Goal: Task Accomplishment & Management: Complete application form

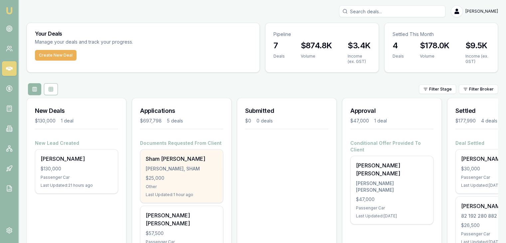
click at [196, 164] on div "Sham Sunder SUNDER, SHAM $25,000 Other Last Updated: 1 hour ago" at bounding box center [181, 175] width 83 height 53
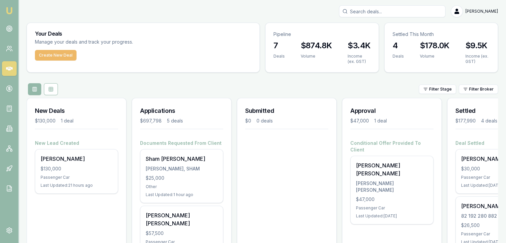
click at [44, 58] on button "Create New Deal" at bounding box center [56, 55] width 42 height 11
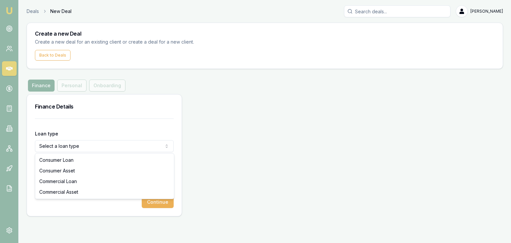
click at [128, 144] on html "Emu Broker Deals New Deal Pinkesh Patel Toggle Menu Create a new Deal Create a …" at bounding box center [255, 121] width 511 height 243
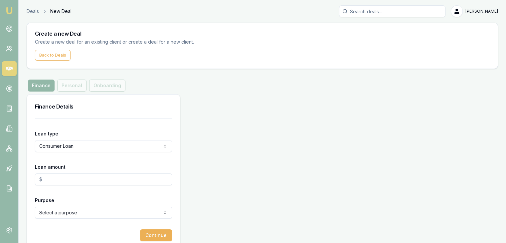
click at [99, 179] on input "Loan amount" at bounding box center [103, 179] width 137 height 12
type input "$25,000.00"
click at [88, 212] on html "Emu Broker Deals New Deal Pinkesh Patel Toggle Menu Create a new Deal Create a …" at bounding box center [253, 121] width 506 height 243
click at [142, 237] on button "Continue" at bounding box center [156, 235] width 32 height 12
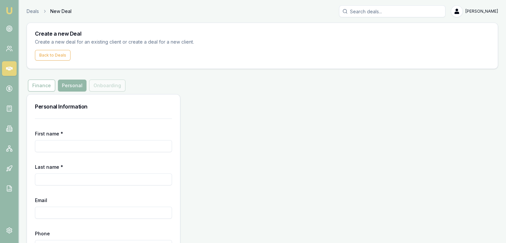
click at [107, 148] on input "First name *" at bounding box center [103, 146] width 137 height 12
type input "Parveen"
type input "Kumari"
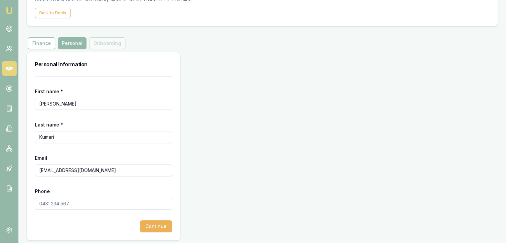
scroll to position [45, 0]
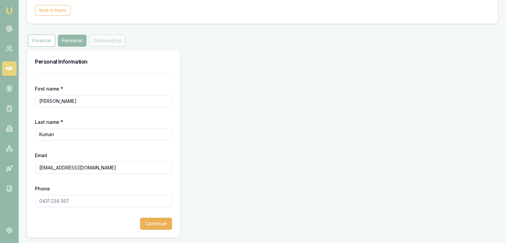
type input "Ladla1980@yahoo.co.in"
click at [40, 200] on input "Phone" at bounding box center [103, 201] width 137 height 12
type input "0404 633 298"
click at [147, 221] on button "Continue" at bounding box center [156, 224] width 32 height 12
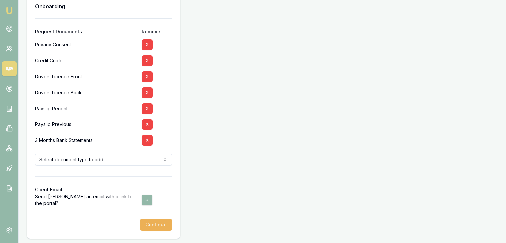
scroll to position [101, 0]
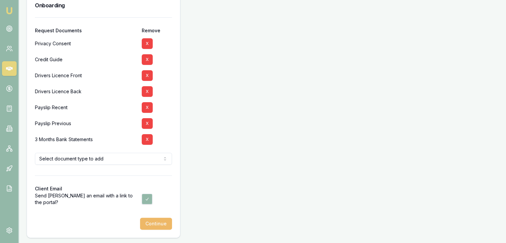
click at [156, 224] on button "Continue" at bounding box center [156, 224] width 32 height 12
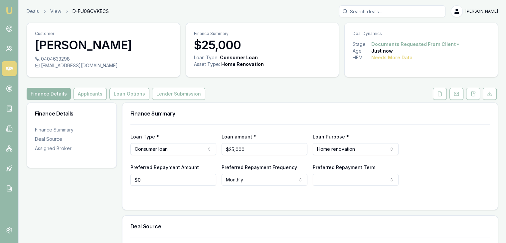
click at [8, 7] on img at bounding box center [9, 11] width 8 height 8
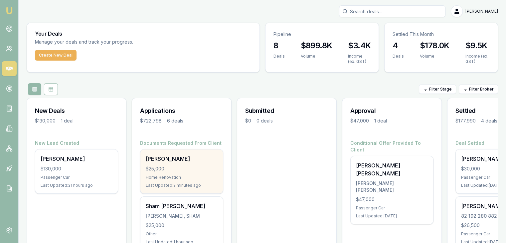
click at [160, 165] on div "$25,000" at bounding box center [182, 168] width 72 height 7
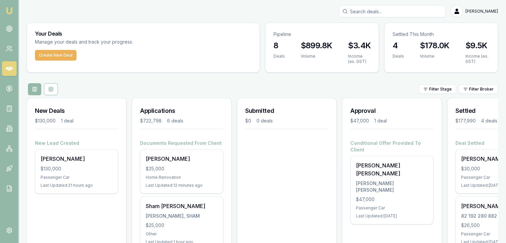
click at [9, 9] on img at bounding box center [9, 11] width 8 height 8
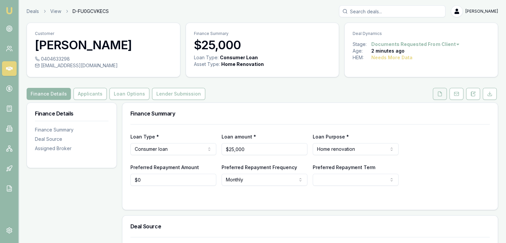
click at [438, 97] on button at bounding box center [440, 94] width 14 height 12
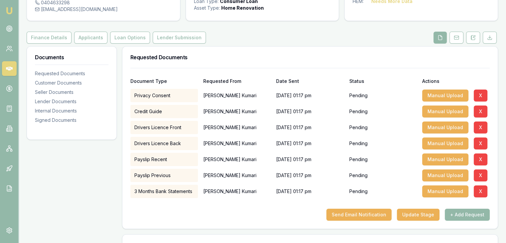
scroll to position [67, 0]
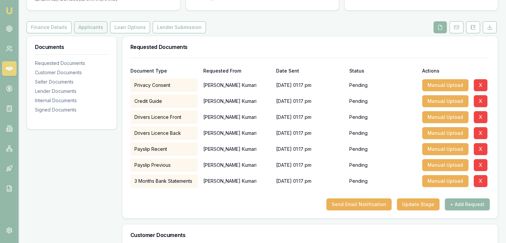
click at [80, 29] on button "Applicants" at bounding box center [90, 27] width 33 height 12
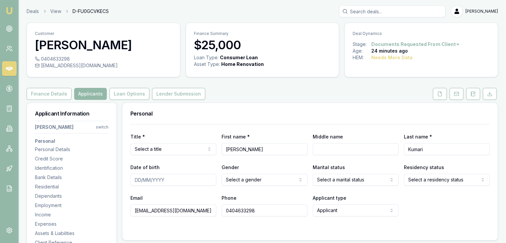
drag, startPoint x: 133, startPoint y: 209, endPoint x: 193, endPoint y: 211, distance: 59.6
click at [193, 211] on input "ladla1980@yahoo.co.in" at bounding box center [174, 210] width 86 height 12
paste input "parveen.joshi1987@yahoo.com.au"
type input "parveen.joshi1987@yahoo.com.au"
click at [219, 219] on form "Title * Select a title Mr Mrs Miss Ms Dr Prof First name * Parveen Middle name …" at bounding box center [311, 191] width 360 height 134
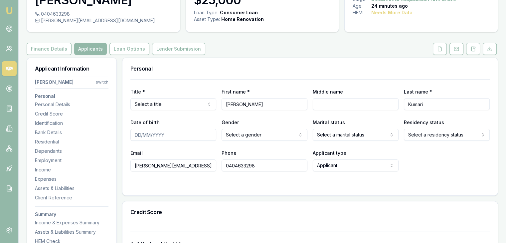
scroll to position [67, 0]
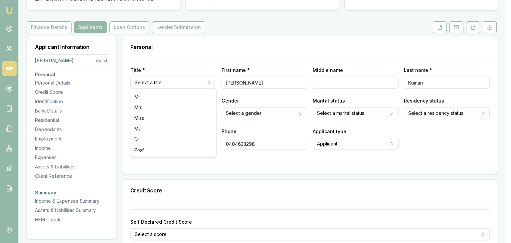
click at [179, 84] on html "Emu Broker Deals View D-FU0GCVKECS Pinkesh Patel Toggle Menu Customer Parveen K…" at bounding box center [255, 54] width 511 height 243
select select "Miss"
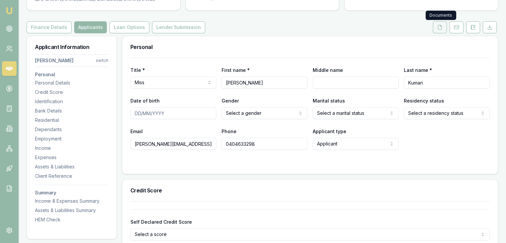
click at [436, 28] on button at bounding box center [440, 27] width 14 height 12
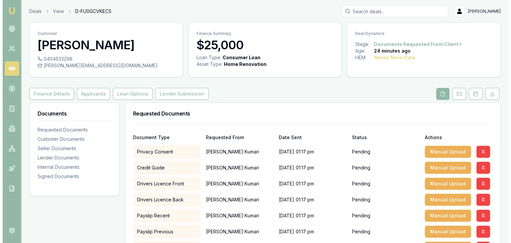
scroll to position [133, 0]
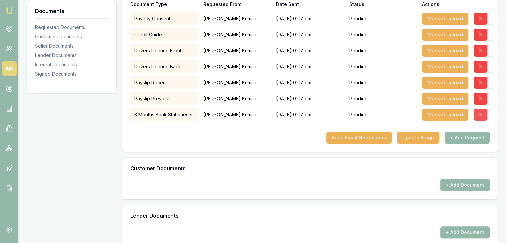
click at [477, 115] on button "X" at bounding box center [481, 115] width 14 height 12
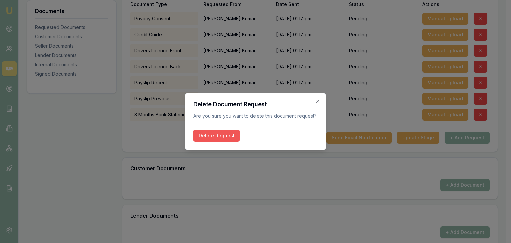
click at [236, 137] on button "Delete Request" at bounding box center [216, 136] width 47 height 12
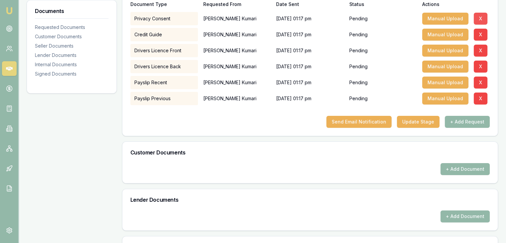
click at [480, 19] on button "X" at bounding box center [481, 19] width 14 height 12
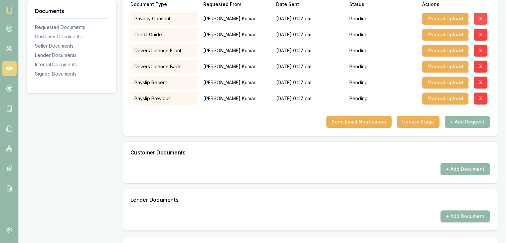
click at [480, 19] on button "X" at bounding box center [481, 19] width 14 height 12
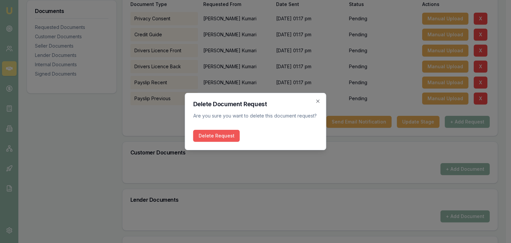
click at [221, 135] on button "Delete Request" at bounding box center [216, 136] width 47 height 12
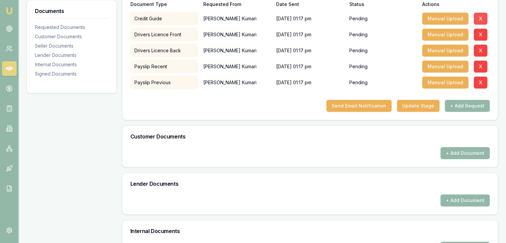
click at [477, 19] on button "X" at bounding box center [481, 19] width 14 height 12
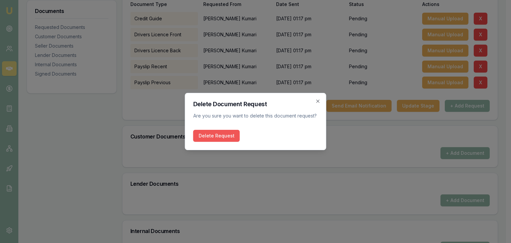
click at [212, 137] on button "Delete Request" at bounding box center [216, 136] width 47 height 12
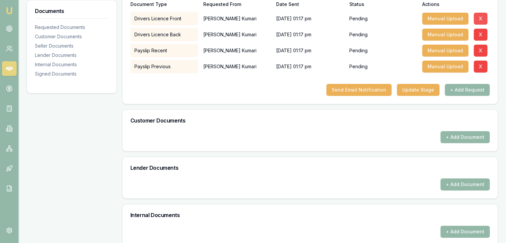
click at [485, 16] on button "X" at bounding box center [481, 19] width 14 height 12
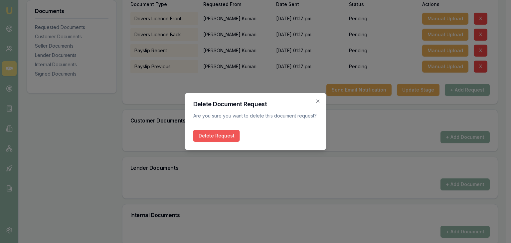
click at [209, 136] on button "Delete Request" at bounding box center [216, 136] width 47 height 12
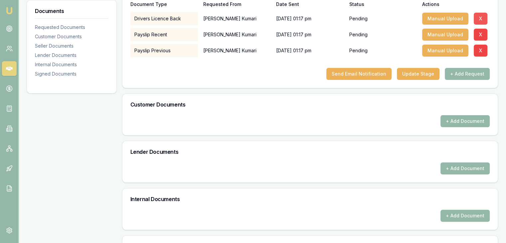
click at [483, 17] on button "X" at bounding box center [481, 19] width 14 height 12
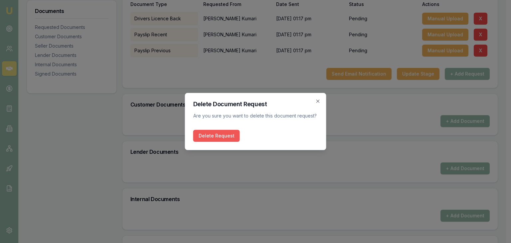
click at [206, 133] on button "Delete Request" at bounding box center [216, 136] width 47 height 12
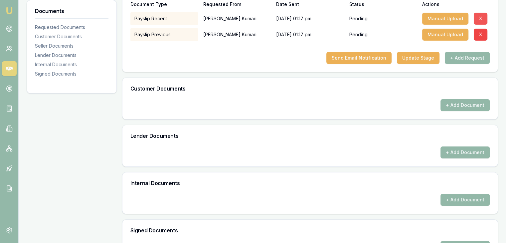
click at [482, 19] on button "X" at bounding box center [481, 19] width 14 height 12
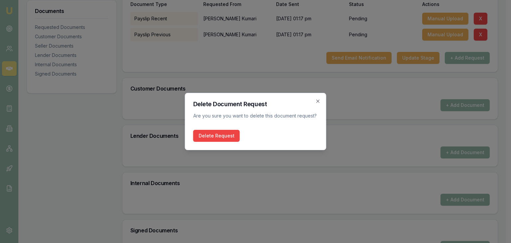
drag, startPoint x: 220, startPoint y: 136, endPoint x: 321, endPoint y: 92, distance: 110.8
click at [224, 132] on button "Delete Request" at bounding box center [216, 136] width 47 height 12
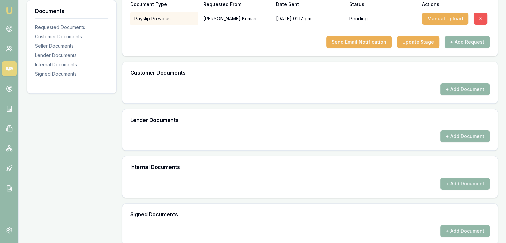
click at [481, 18] on button "X" at bounding box center [481, 19] width 14 height 12
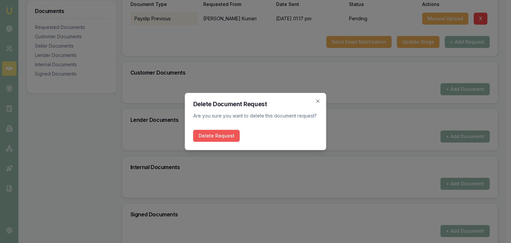
click at [209, 135] on button "Delete Request" at bounding box center [216, 136] width 47 height 12
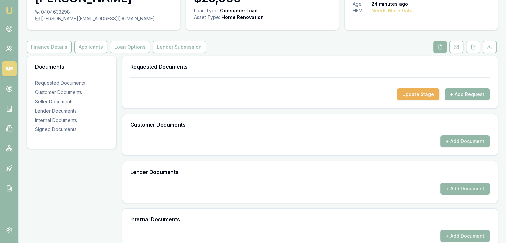
scroll to position [6, 0]
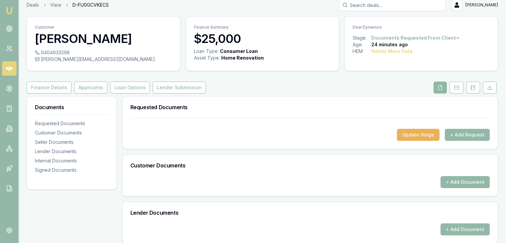
click at [437, 86] on button at bounding box center [440, 88] width 13 height 12
click at [454, 132] on button "+ Add Request" at bounding box center [467, 135] width 45 height 12
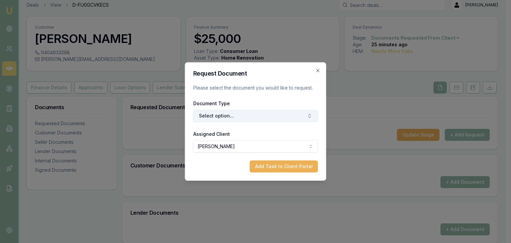
click at [239, 112] on button "Select option..." at bounding box center [255, 116] width 125 height 12
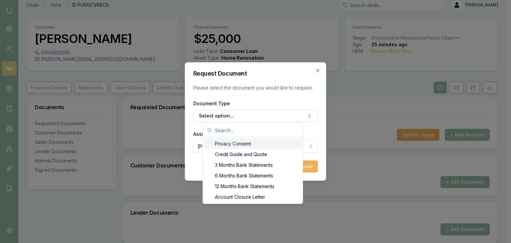
click at [250, 142] on div "Privacy Consent" at bounding box center [252, 143] width 97 height 11
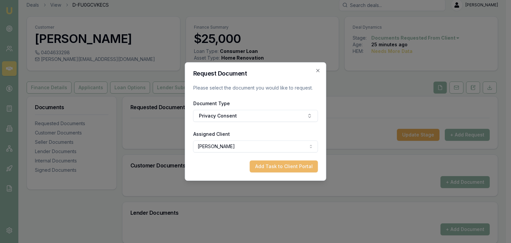
click at [271, 167] on button "Add Task to Client Portal" at bounding box center [284, 166] width 68 height 12
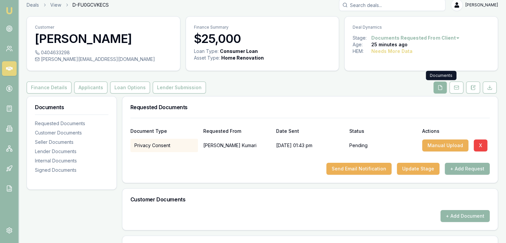
click at [440, 89] on icon at bounding box center [440, 87] width 5 height 5
click at [442, 89] on icon at bounding box center [440, 87] width 5 height 5
click at [451, 169] on button "+ Add Request" at bounding box center [467, 169] width 45 height 12
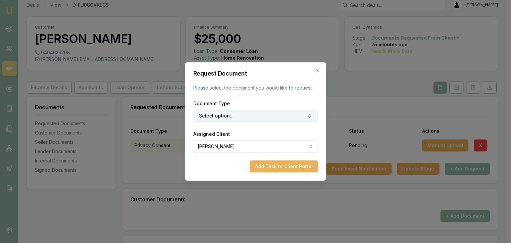
click at [257, 115] on button "Select option..." at bounding box center [255, 116] width 125 height 12
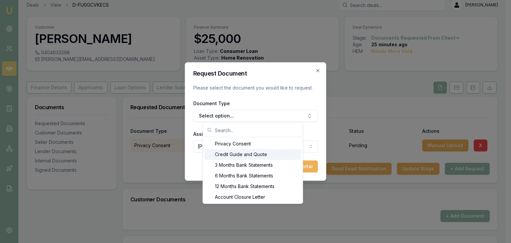
click at [240, 153] on div "Credit Guide and Quote" at bounding box center [252, 154] width 97 height 11
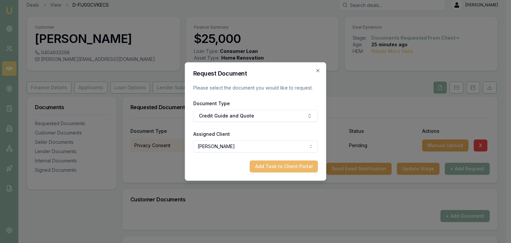
click at [264, 167] on button "Add Task to Client Portal" at bounding box center [284, 166] width 68 height 12
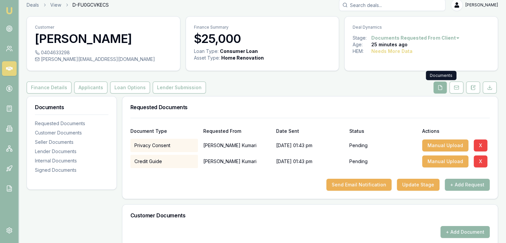
click at [438, 86] on icon at bounding box center [440, 87] width 5 height 5
click at [443, 86] on icon at bounding box center [440, 87] width 5 height 5
click at [436, 89] on button at bounding box center [440, 88] width 13 height 12
click at [452, 183] on button "+ Add Request" at bounding box center [467, 185] width 45 height 12
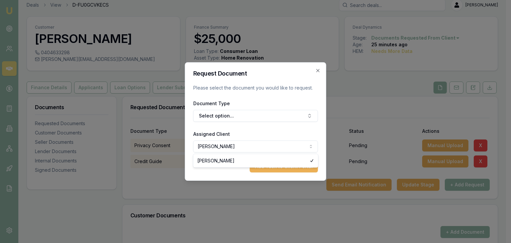
click at [229, 146] on body "Emu Broker Deals View D-FU0GCVKECS Pinkesh Patel Toggle Menu Customer Parveen K…" at bounding box center [253, 115] width 506 height 243
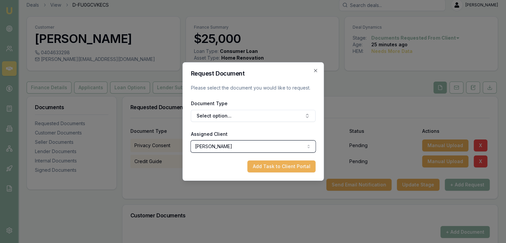
click at [231, 116] on body "Emu Broker Deals View D-FU0GCVKECS Pinkesh Patel Toggle Menu Customer Parveen K…" at bounding box center [253, 115] width 506 height 243
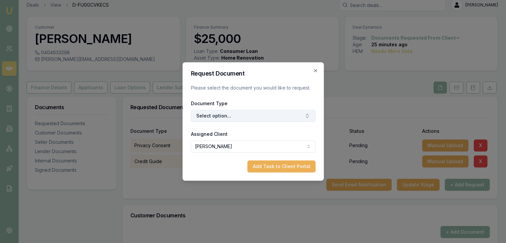
click at [231, 116] on button "Select option..." at bounding box center [253, 116] width 125 height 12
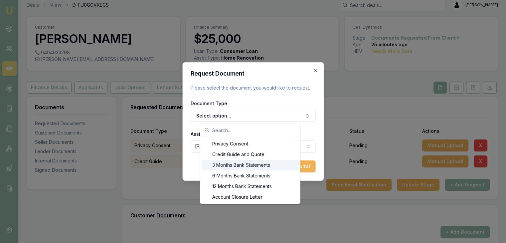
click at [222, 165] on div "3 Months Bank Statements" at bounding box center [250, 165] width 97 height 11
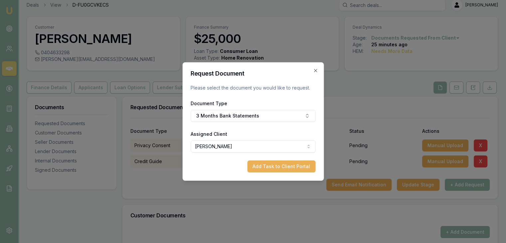
drag, startPoint x: 194, startPoint y: 171, endPoint x: 242, endPoint y: 162, distance: 49.4
click at [195, 171] on div "Add Task to Client Portal" at bounding box center [253, 166] width 125 height 12
click at [258, 164] on button "Add Task to Client Portal" at bounding box center [281, 166] width 68 height 12
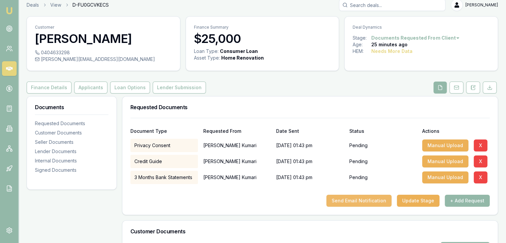
click at [370, 202] on button "Send Email Notification" at bounding box center [359, 201] width 65 height 12
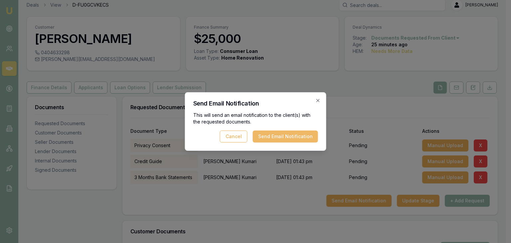
click at [278, 136] on button "Send Email Notification" at bounding box center [285, 137] width 65 height 12
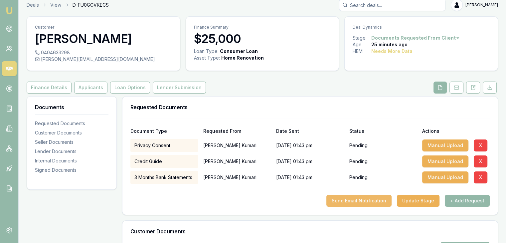
click at [368, 200] on button "Send Email Notification" at bounding box center [359, 201] width 65 height 12
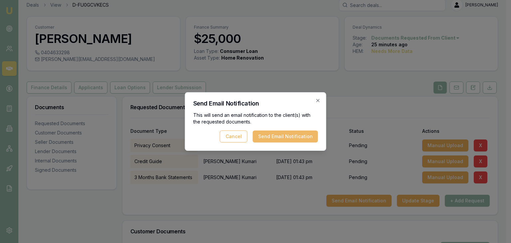
click at [267, 136] on button "Send Email Notification" at bounding box center [285, 137] width 65 height 12
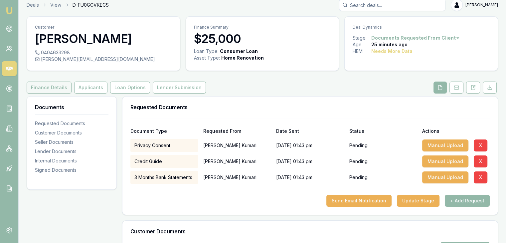
click at [40, 89] on button "Finance Details" at bounding box center [49, 88] width 45 height 12
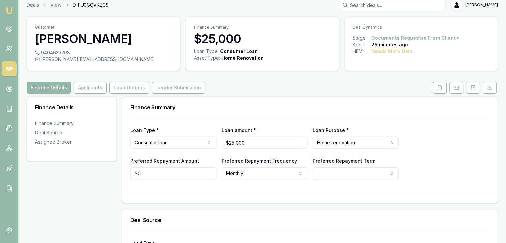
click at [6, 9] on img at bounding box center [9, 11] width 8 height 8
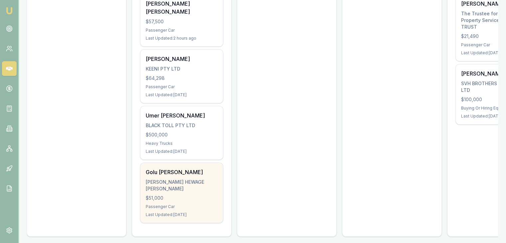
scroll to position [259, 0]
click at [165, 178] on div "DE SILVA, GOLU HEWAGE JANANIE VISHAKA" at bounding box center [182, 184] width 72 height 13
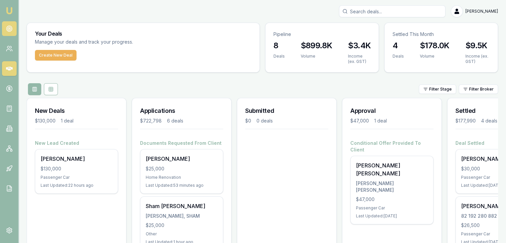
click at [12, 31] on icon at bounding box center [9, 28] width 7 height 7
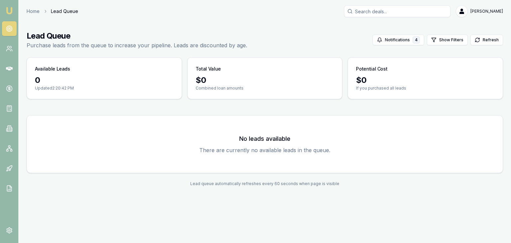
click at [54, 81] on div "0" at bounding box center [104, 80] width 139 height 11
click at [9, 12] on img at bounding box center [9, 11] width 8 height 8
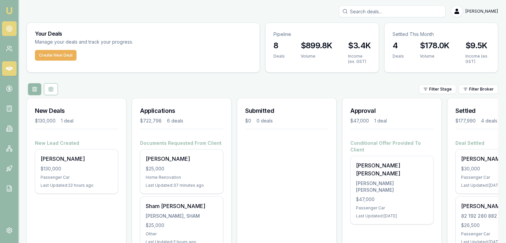
click at [8, 28] on icon at bounding box center [9, 28] width 7 height 7
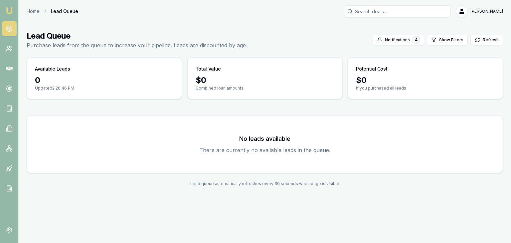
click at [14, 10] on link "Emu Broker" at bounding box center [9, 10] width 11 height 11
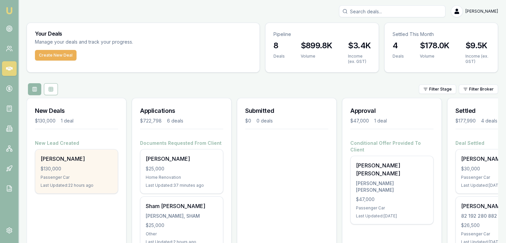
click at [79, 179] on div "Passenger Car" at bounding box center [77, 177] width 72 height 5
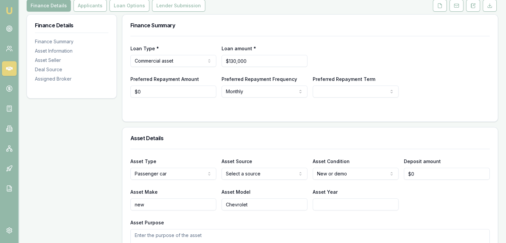
scroll to position [100, 0]
